Goal: Task Accomplishment & Management: Manage account settings

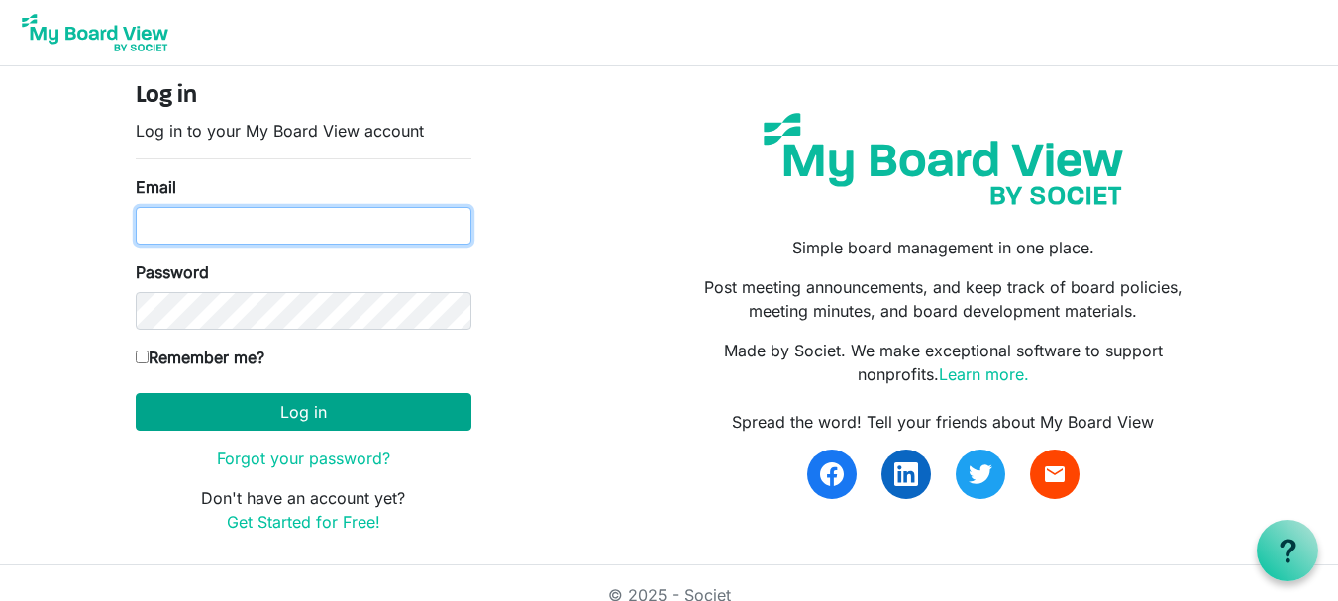
type input "[EMAIL_ADDRESS][DOMAIN_NAME]"
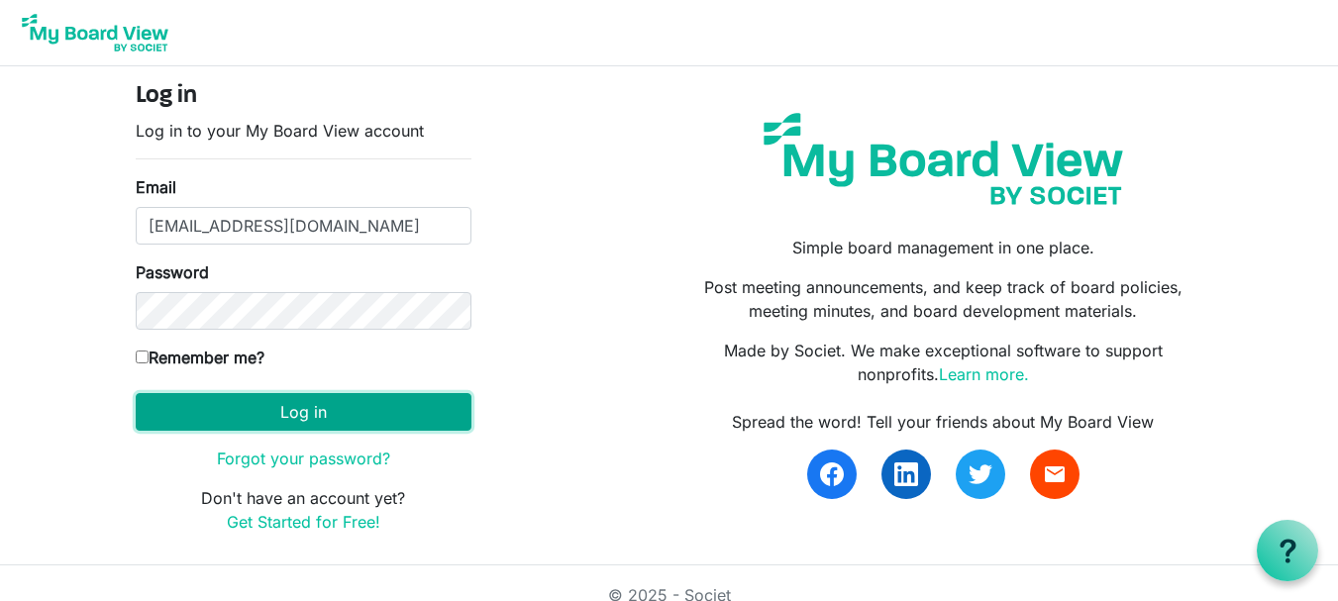
click at [308, 411] on button "Log in" at bounding box center [304, 412] width 336 height 38
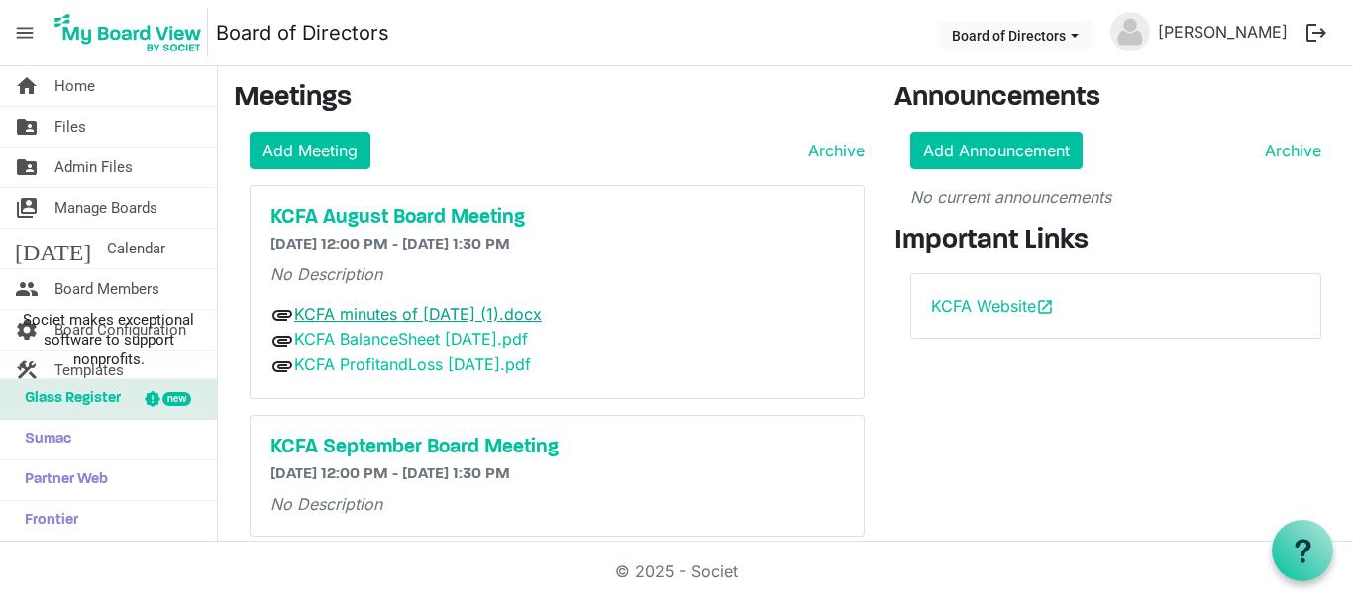
click at [381, 314] on link "KCFA minutes of July 16 2025 (1).docx" at bounding box center [418, 314] width 248 height 20
